Goal: Check status: Check status

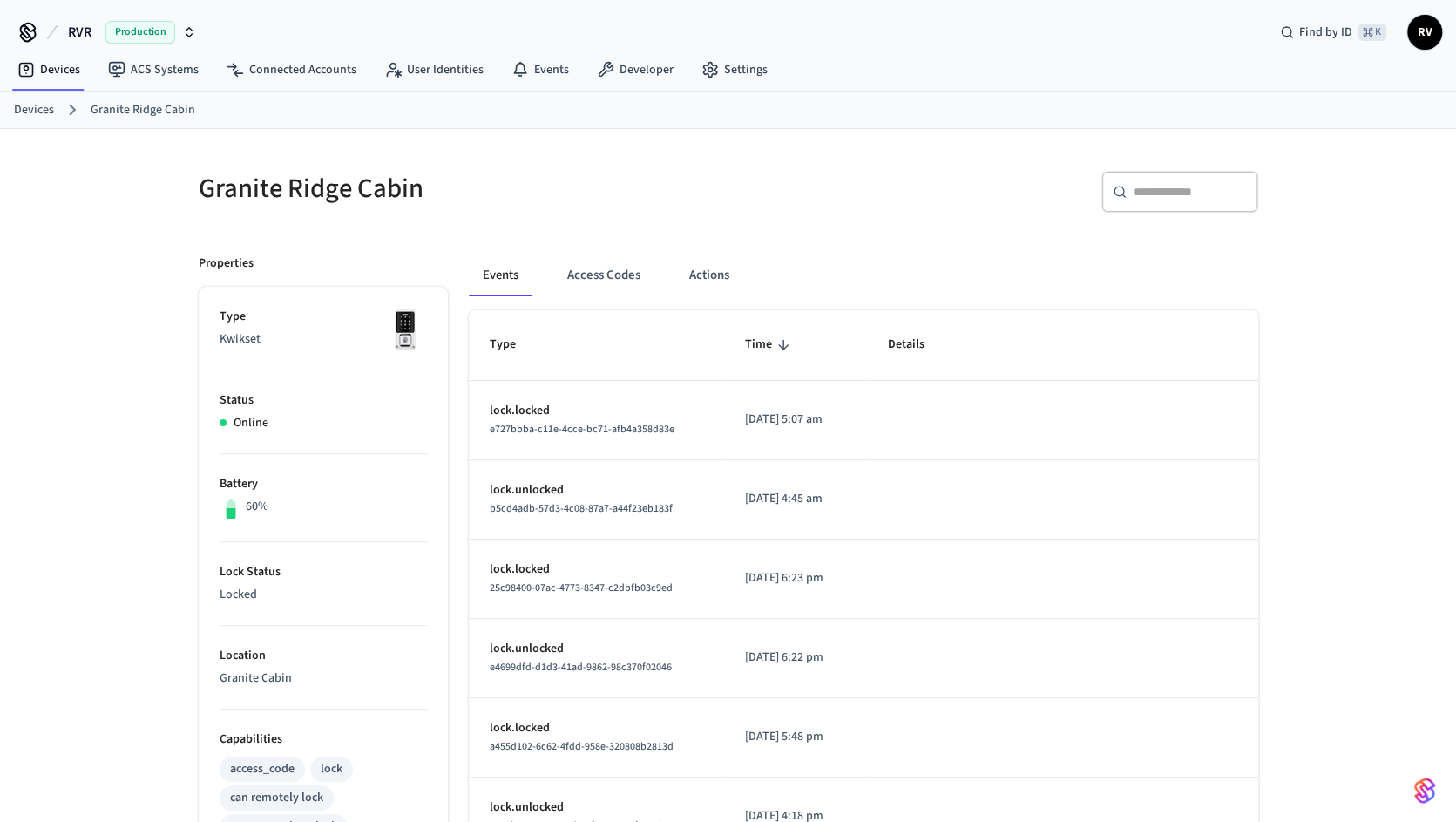
scroll to position [485, 0]
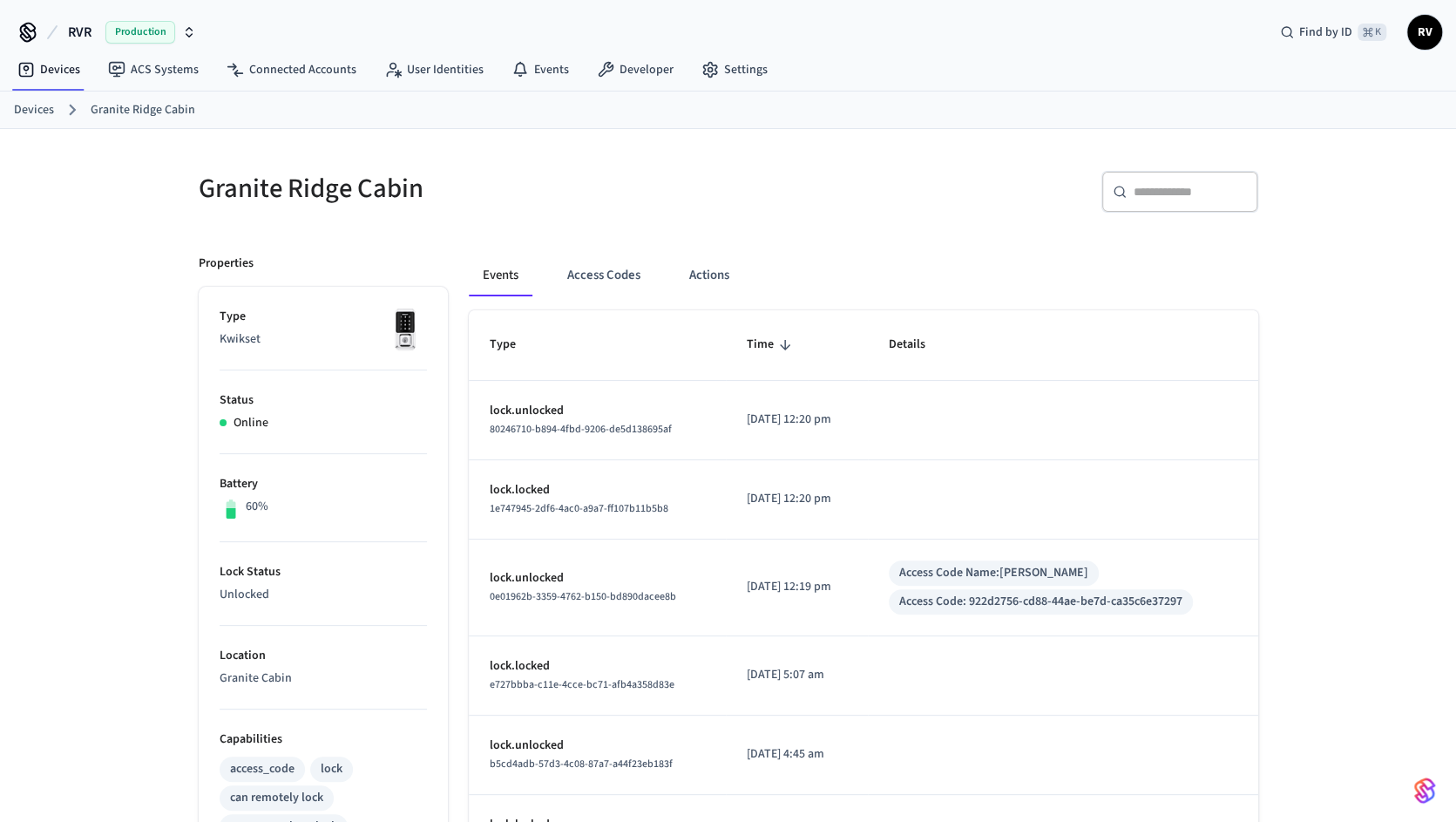
click at [30, 111] on link "Devices" at bounding box center [33, 110] width 40 height 19
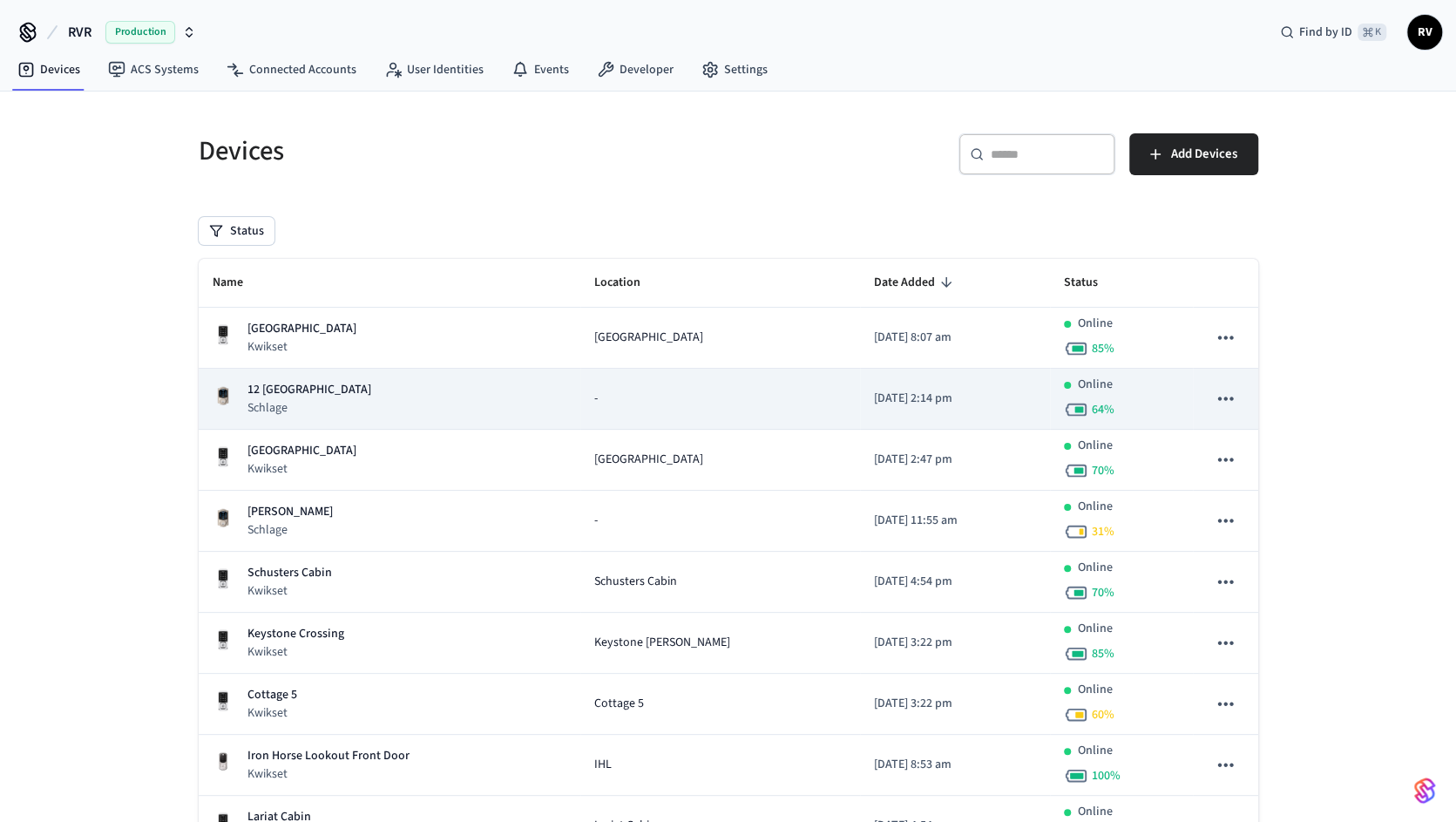
scroll to position [808, 0]
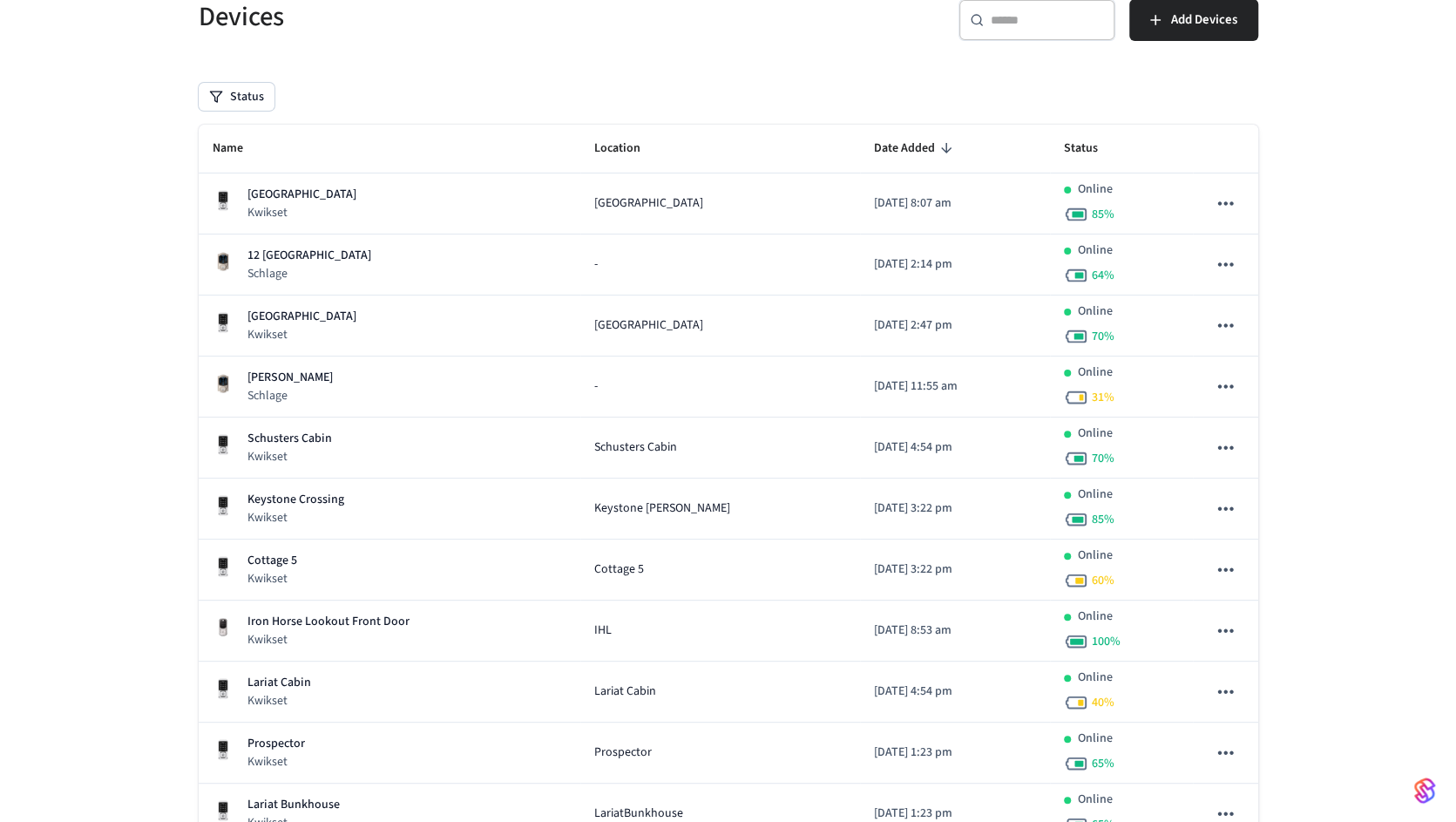
scroll to position [150, 0]
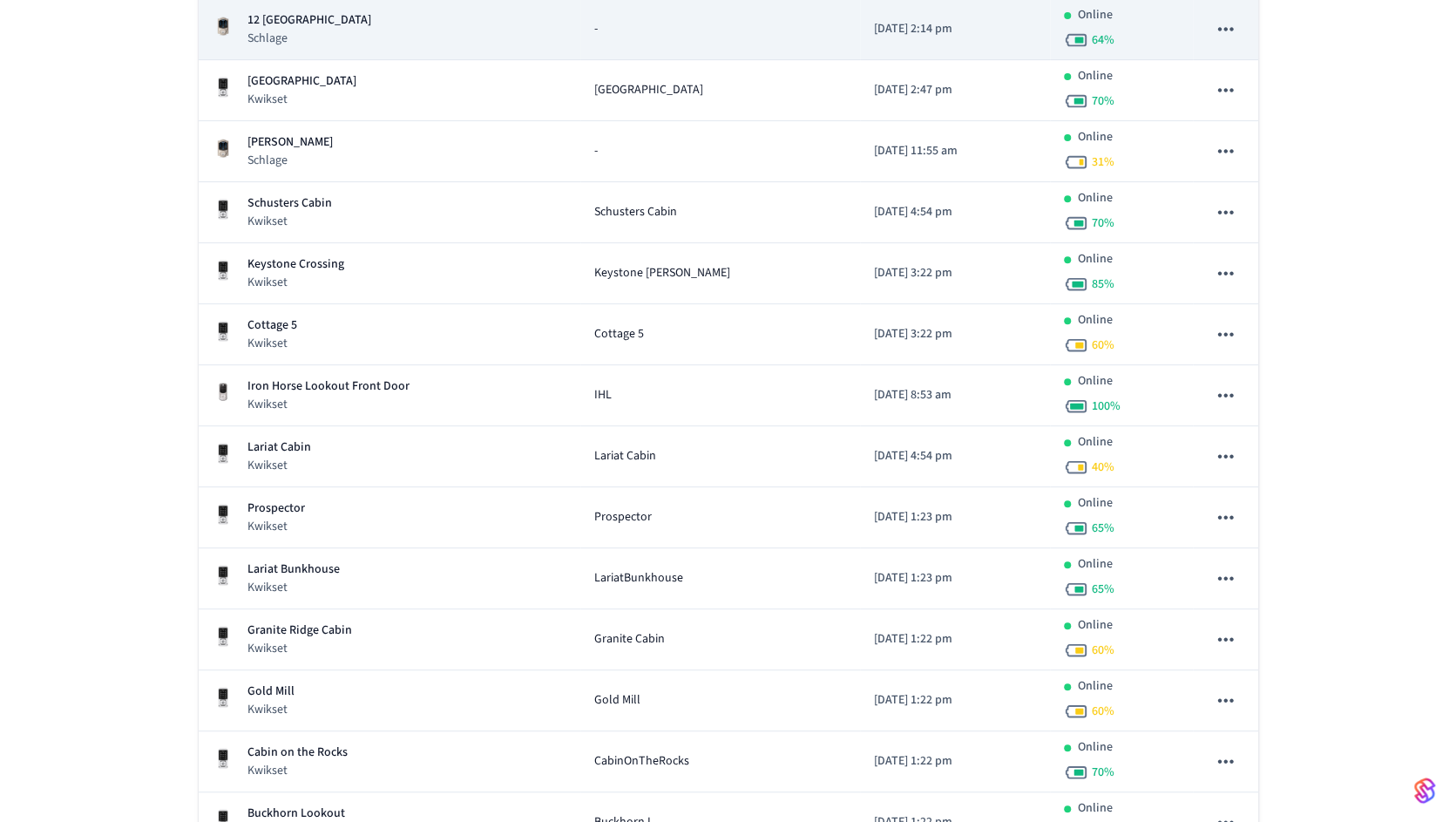
scroll to position [629, 0]
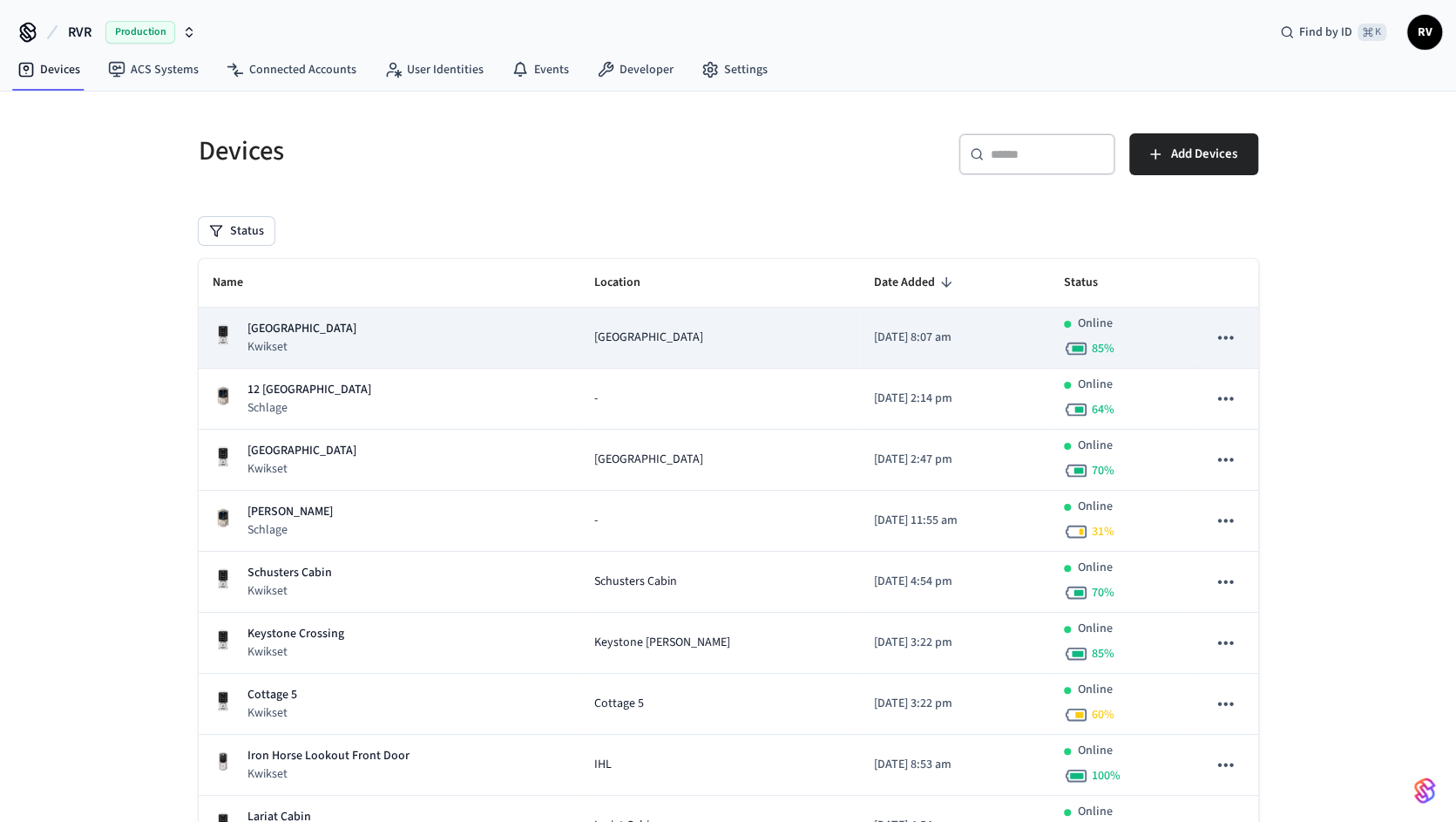
scroll to position [808, 0]
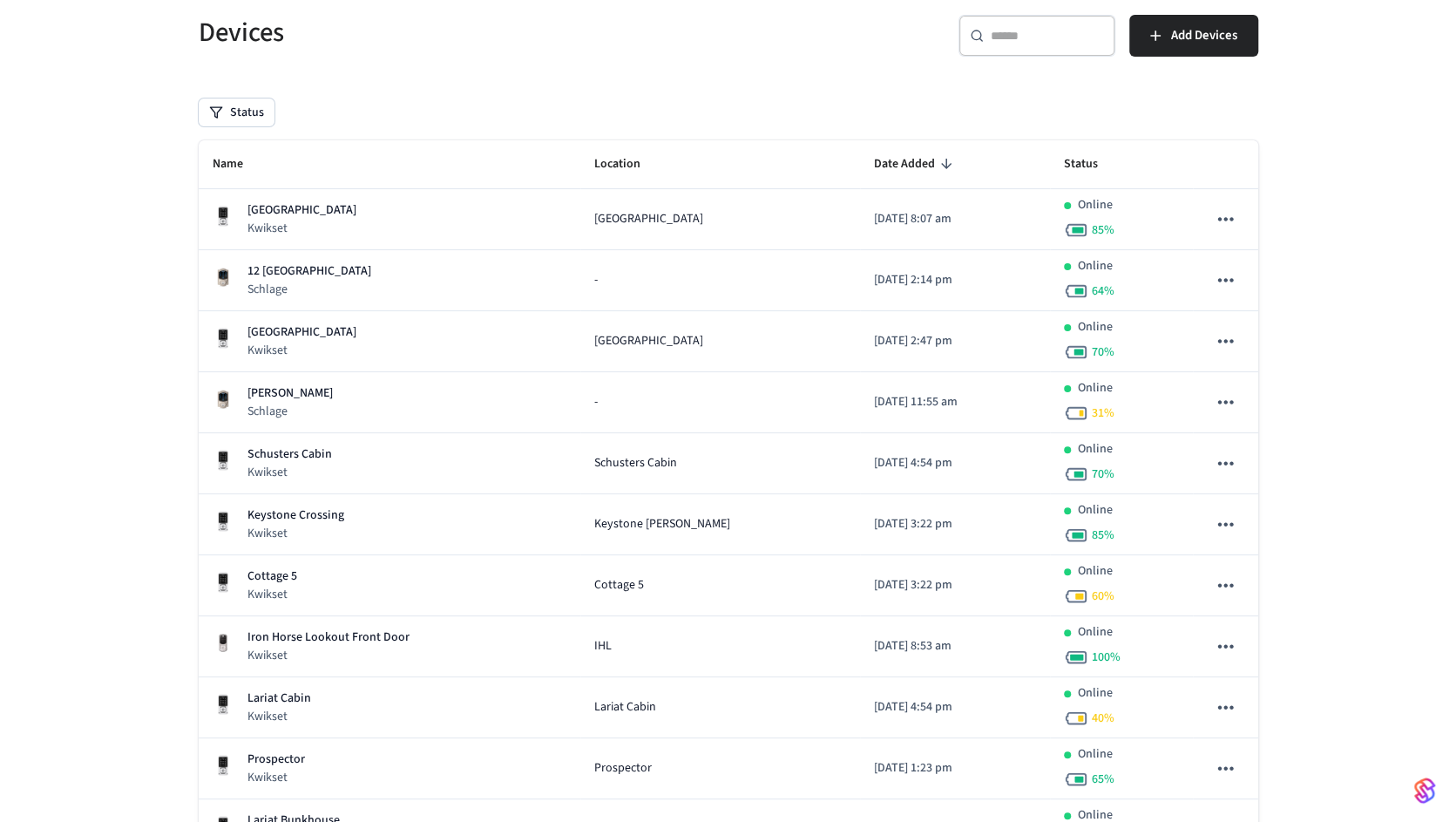
scroll to position [808, 0]
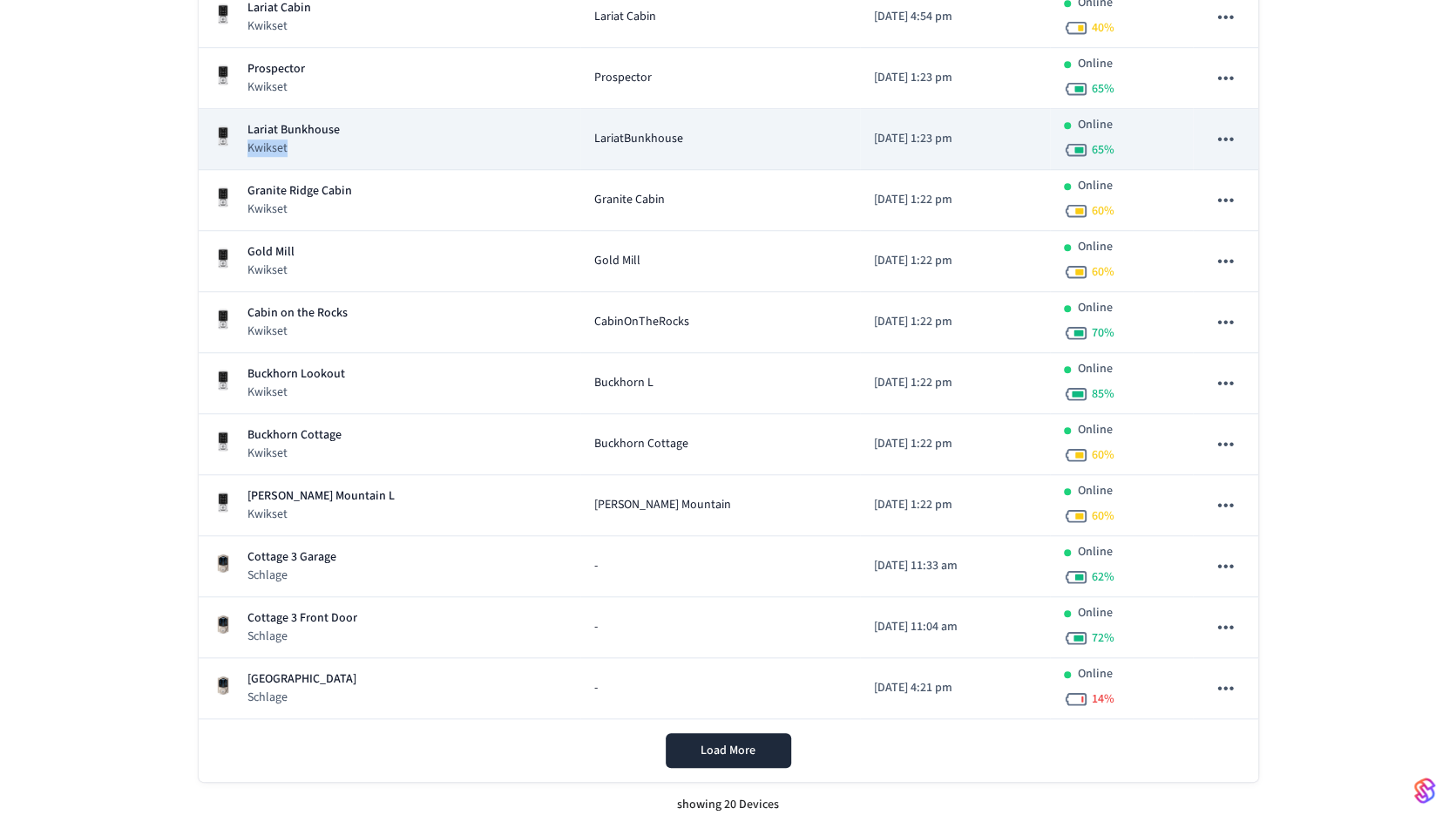
drag, startPoint x: 575, startPoint y: 188, endPoint x: 575, endPoint y: 119, distance: 69.0
click at [575, 119] on td "Lariat Bunkhouse Kwikset" at bounding box center [389, 139] width 381 height 61
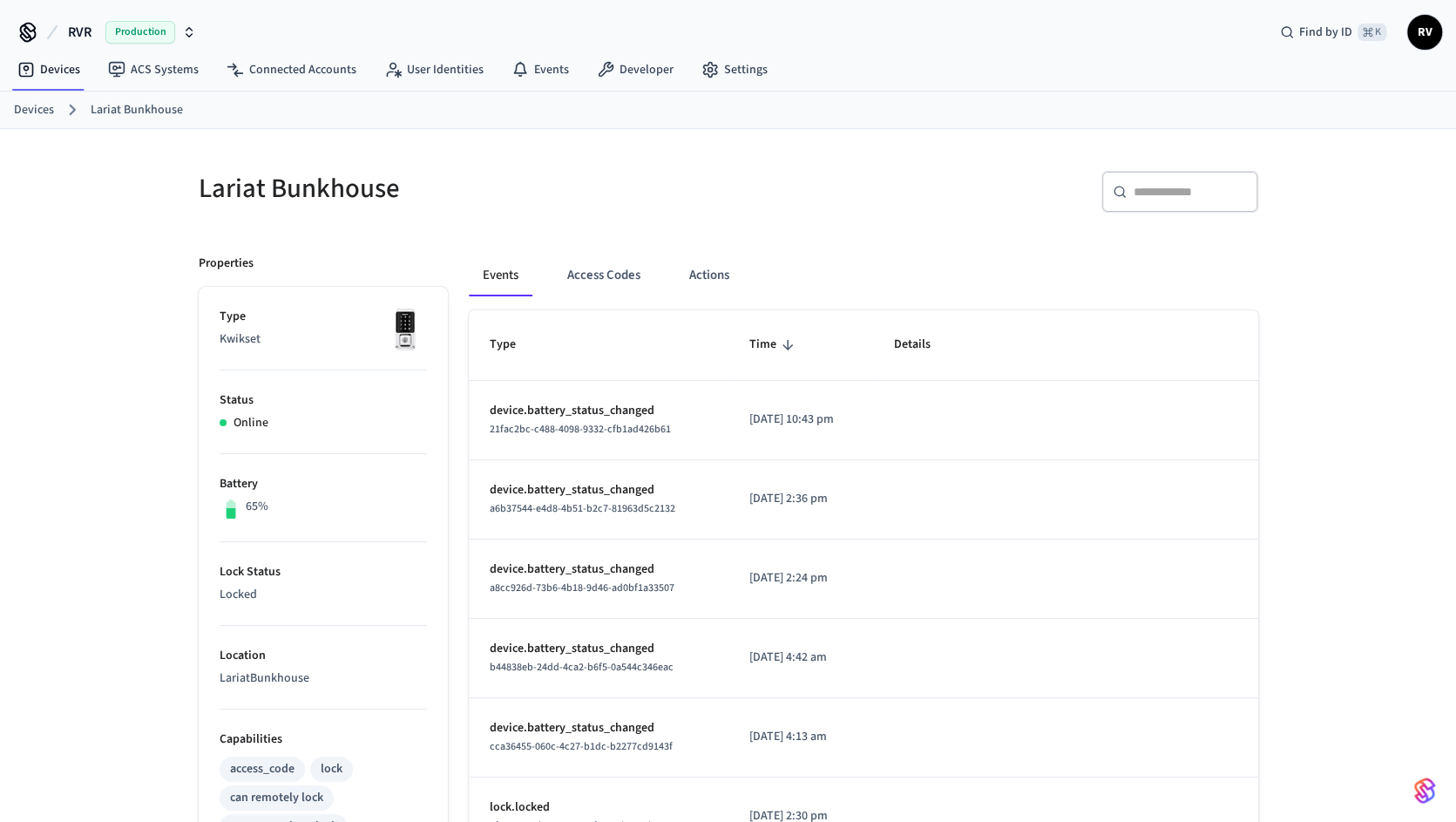
scroll to position [449, 0]
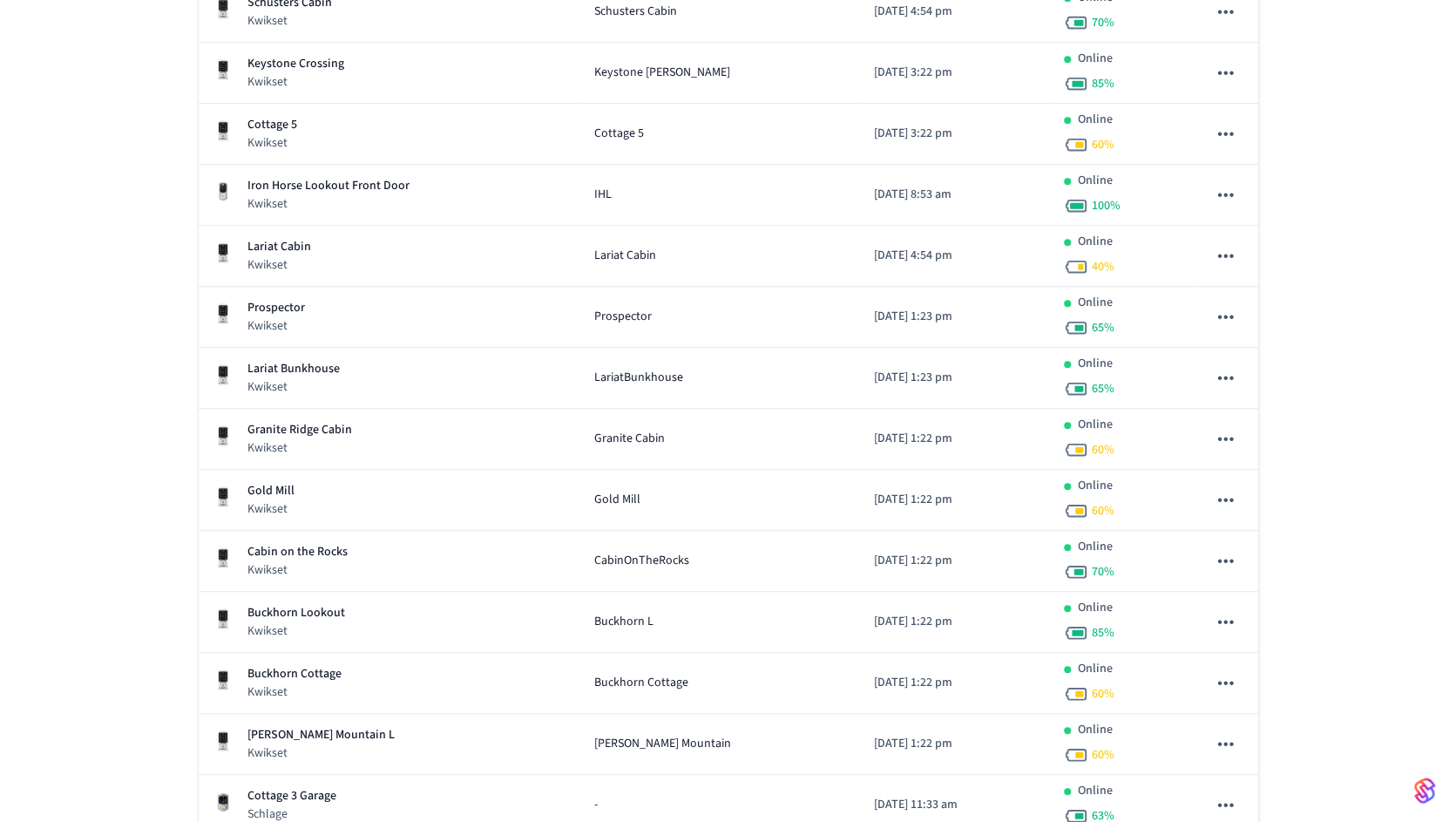
scroll to position [808, 0]
